Goal: Transaction & Acquisition: Purchase product/service

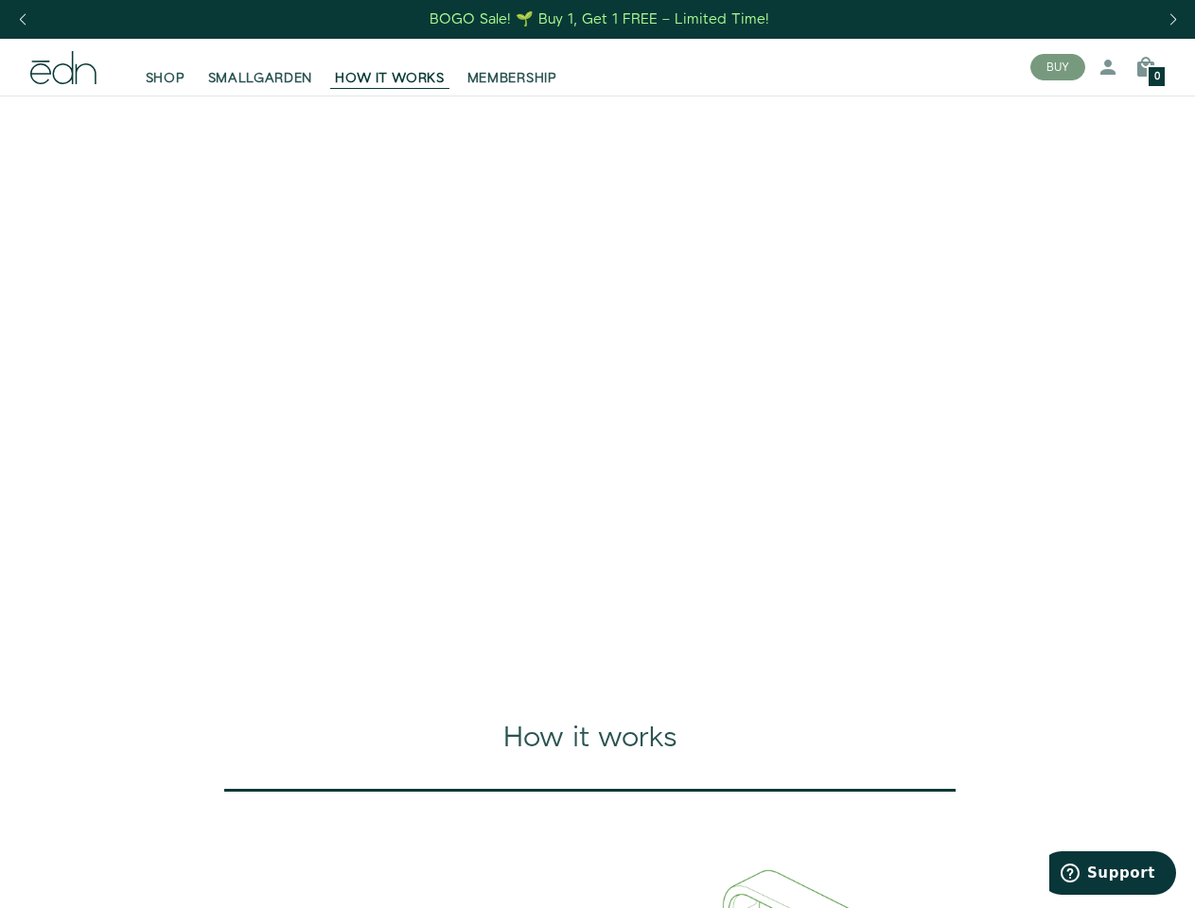
click at [1172, 20] on div "Next slide" at bounding box center [1173, 20] width 26 height 42
click at [22, 20] on div "Previous slide" at bounding box center [22, 20] width 26 height 42
click at [1058, 67] on button "BUY" at bounding box center [1057, 67] width 55 height 26
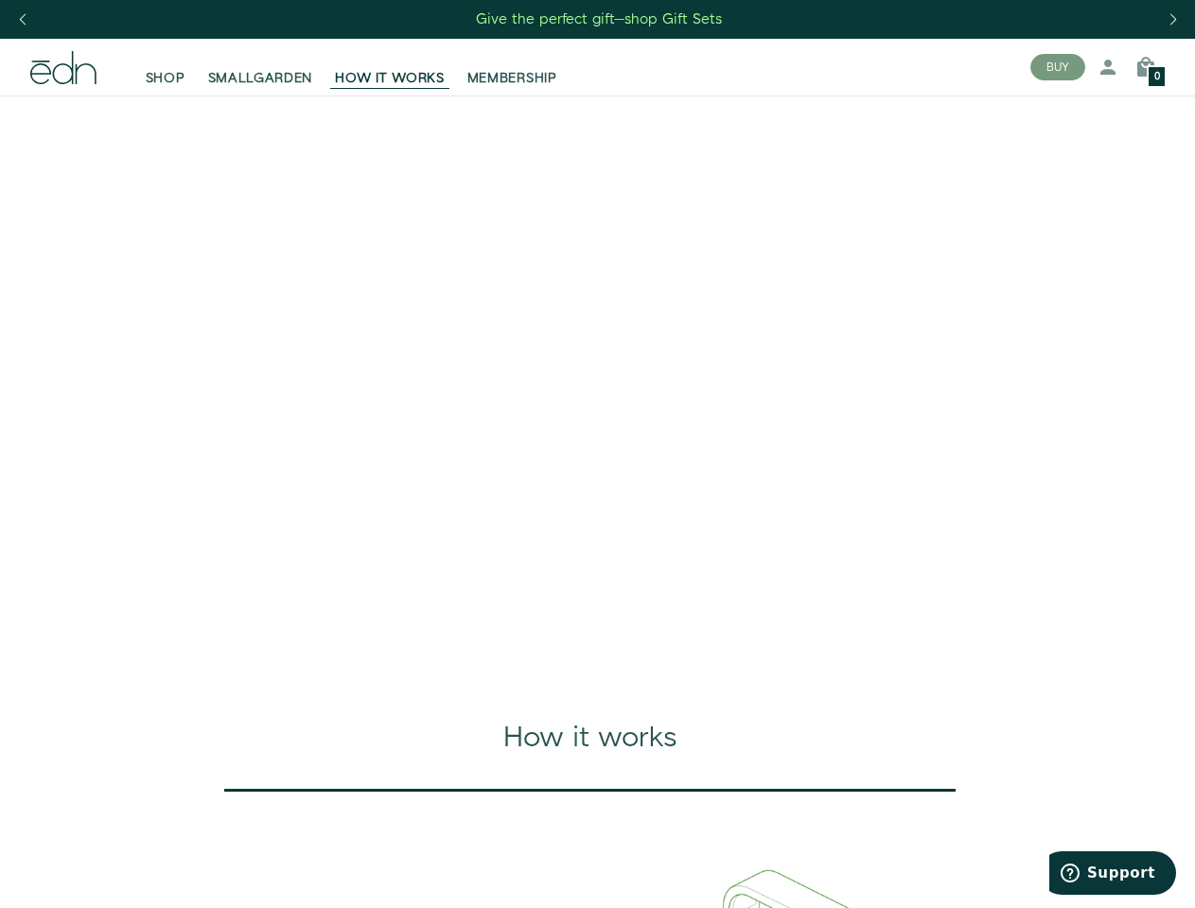
click at [1108, 67] on icon at bounding box center [1108, 67] width 23 height 23
click at [1146, 67] on icon at bounding box center [1145, 67] width 23 height 23
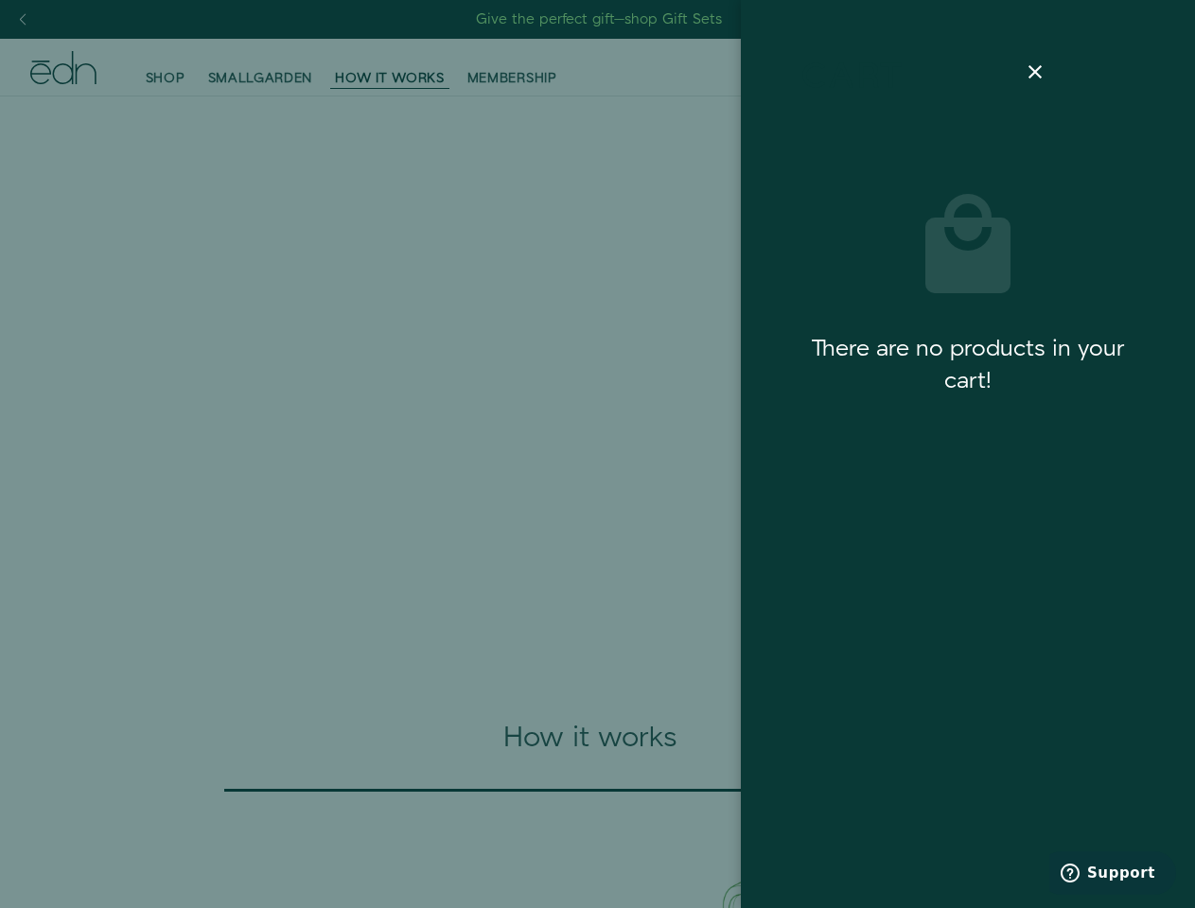
click at [1146, 67] on div at bounding box center [597, 454] width 1195 height 908
click at [1113, 873] on span "Support" at bounding box center [1121, 873] width 68 height 17
